Goal: Information Seeking & Learning: Understand process/instructions

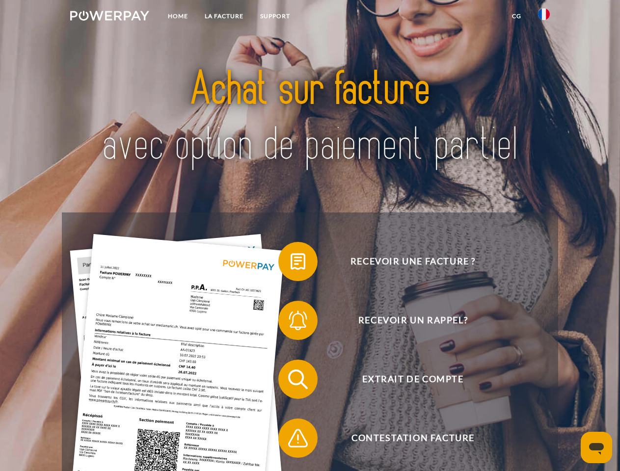
click at [109, 17] on img at bounding box center [109, 16] width 79 height 10
click at [543, 17] on img at bounding box center [544, 14] width 12 height 12
click at [516, 16] on link "CG" at bounding box center [516, 16] width 26 height 18
click at [290, 263] on span at bounding box center [283, 261] width 49 height 49
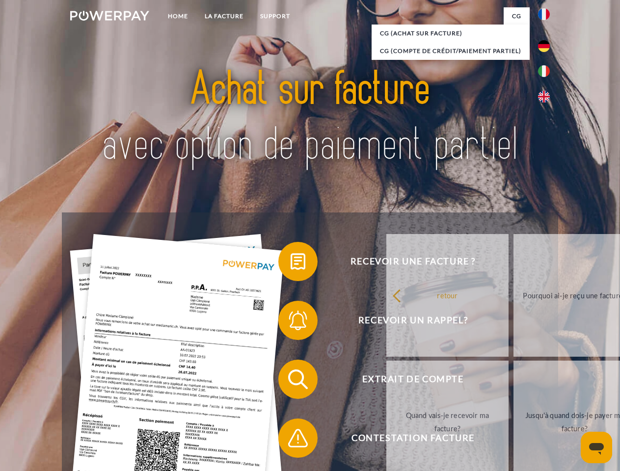
click at [290, 322] on div "Recevoir une facture ? Recevoir un rappel? Extrait de compte retour" at bounding box center [309, 408] width 495 height 392
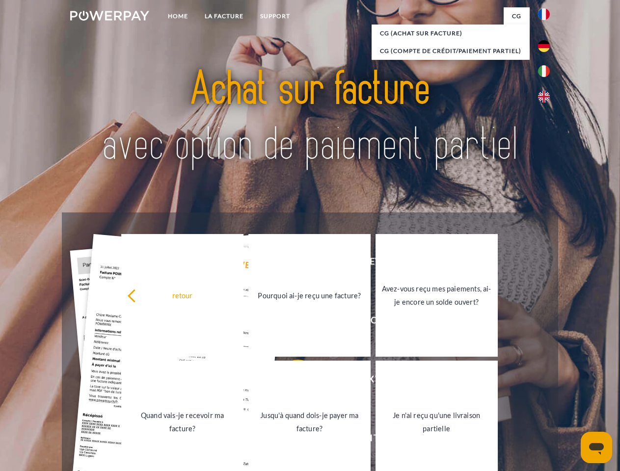
click at [290, 381] on link "Jusqu'à quand dois-je payer ma facture?" at bounding box center [309, 422] width 122 height 123
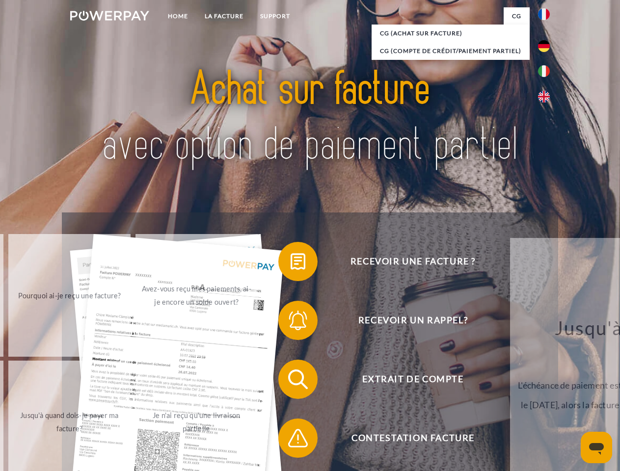
click at [290, 440] on span at bounding box center [283, 438] width 49 height 49
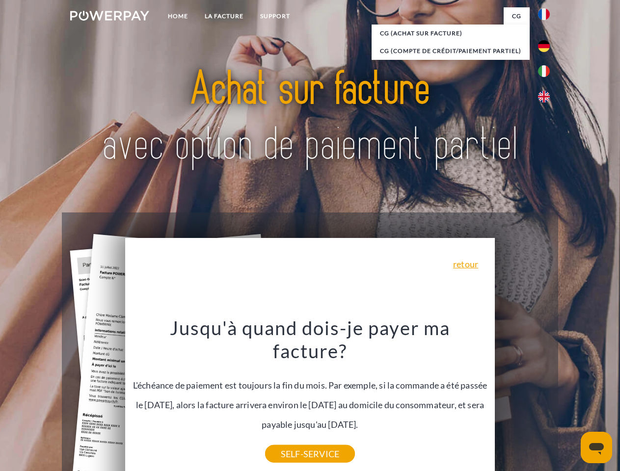
click at [596, 447] on icon "Ouvrir la fenêtre de messagerie" at bounding box center [596, 449] width 15 height 12
